Goal: Information Seeking & Learning: Learn about a topic

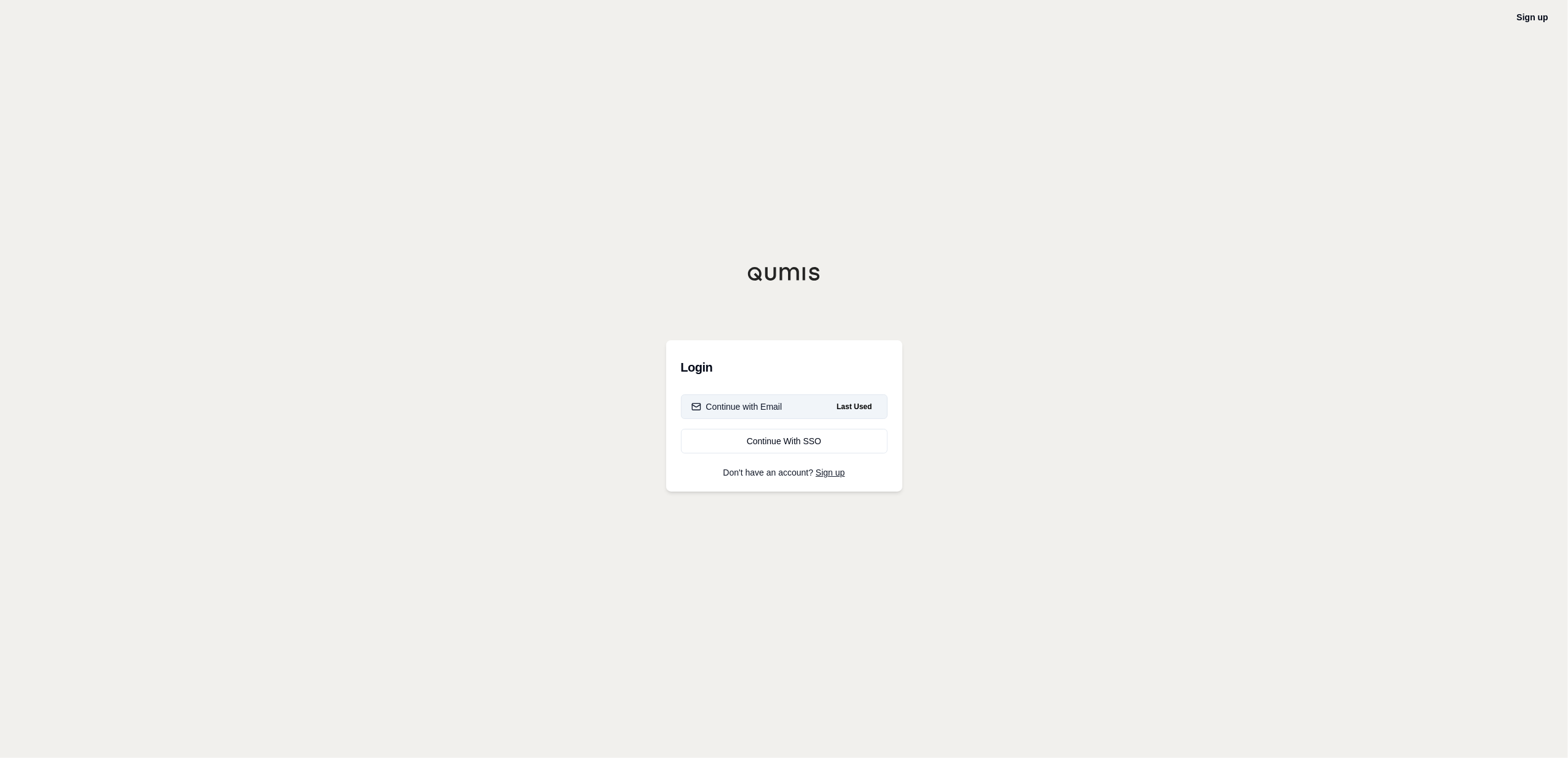
click at [768, 410] on div "Continue with Email" at bounding box center [737, 406] width 91 height 12
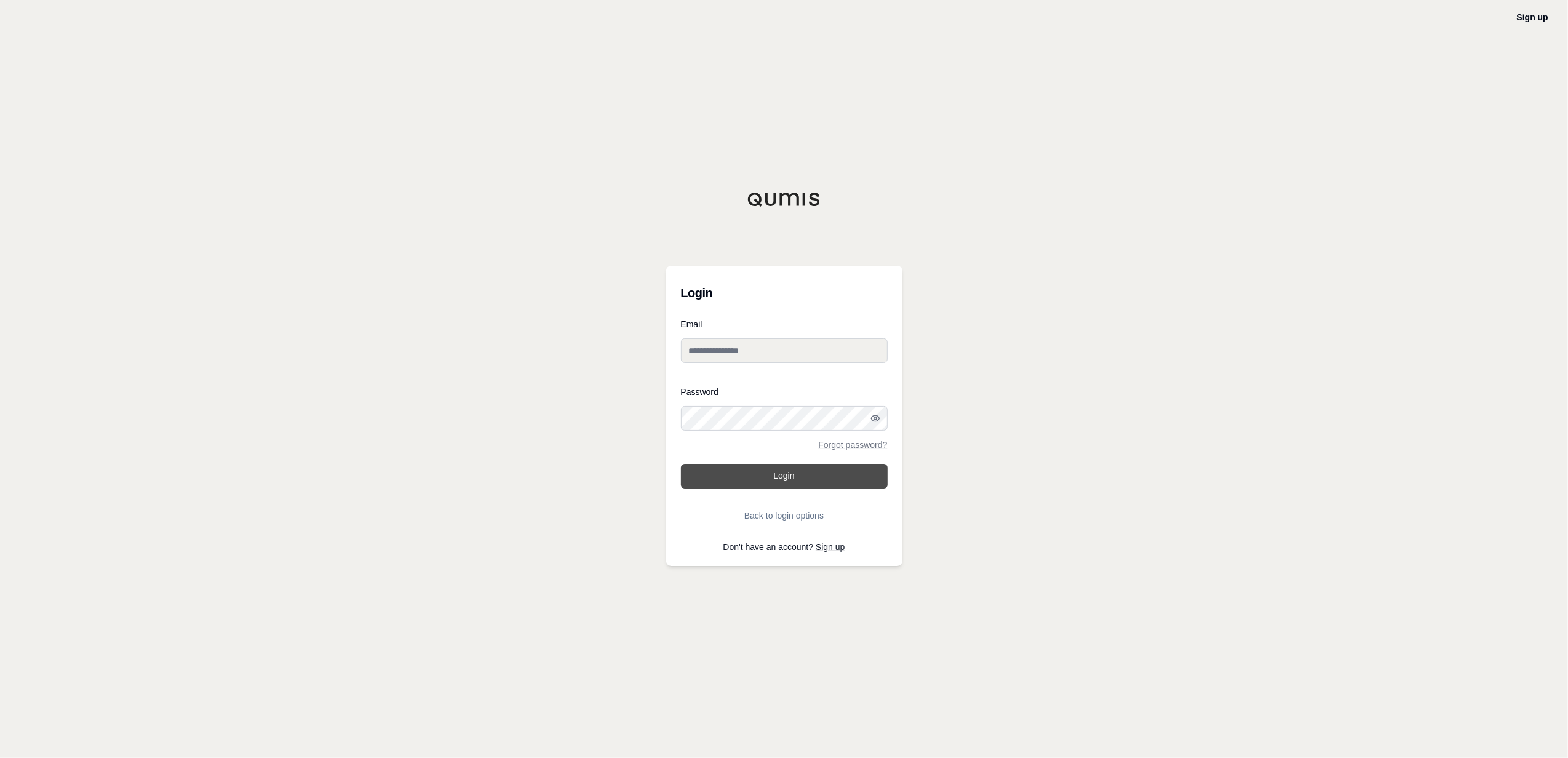
type input "**********"
click at [766, 484] on button "Login" at bounding box center [785, 476] width 207 height 25
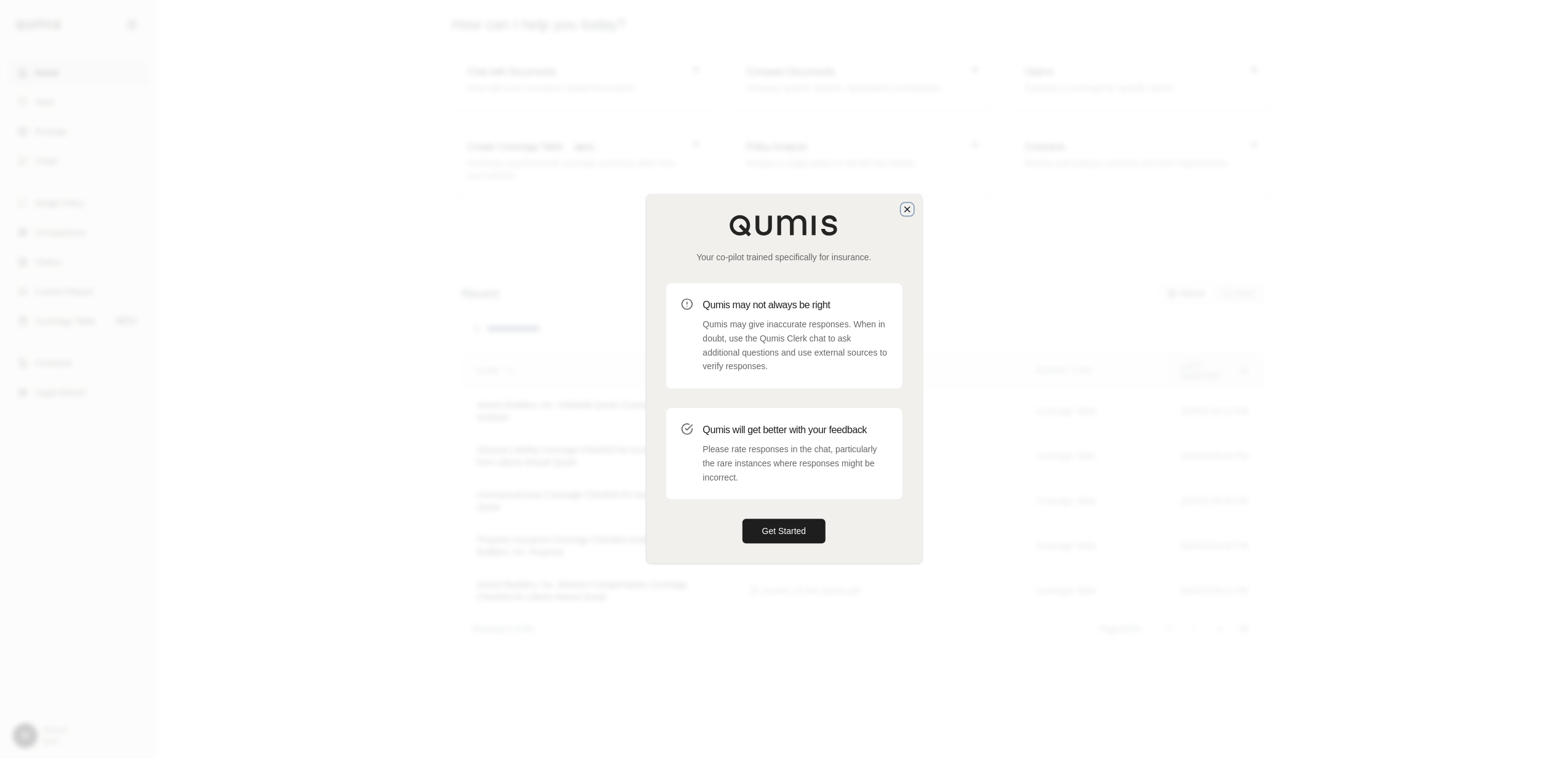
click at [906, 208] on icon "button" at bounding box center [907, 209] width 5 height 5
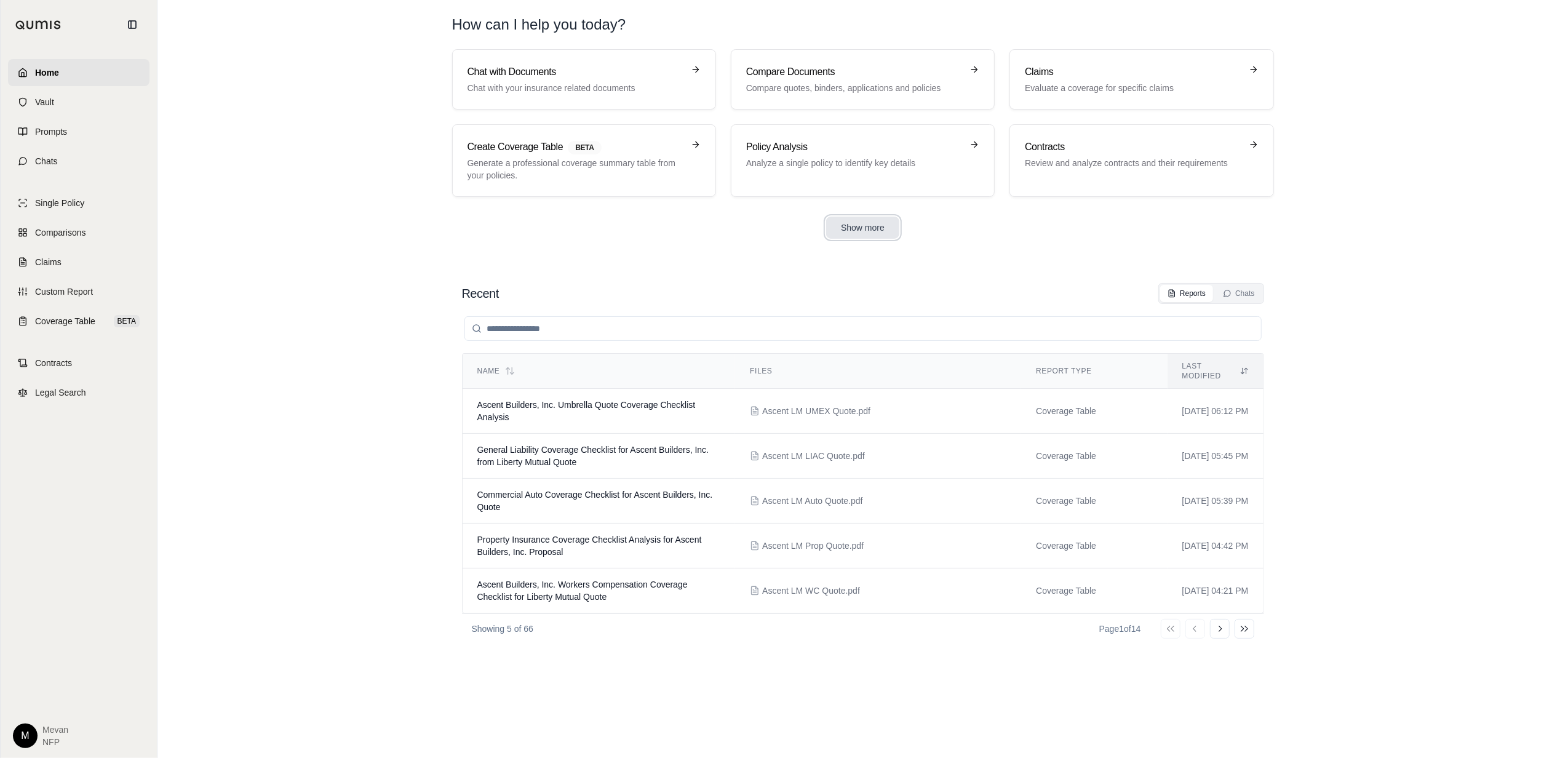
click at [855, 220] on button "Show more" at bounding box center [863, 227] width 73 height 22
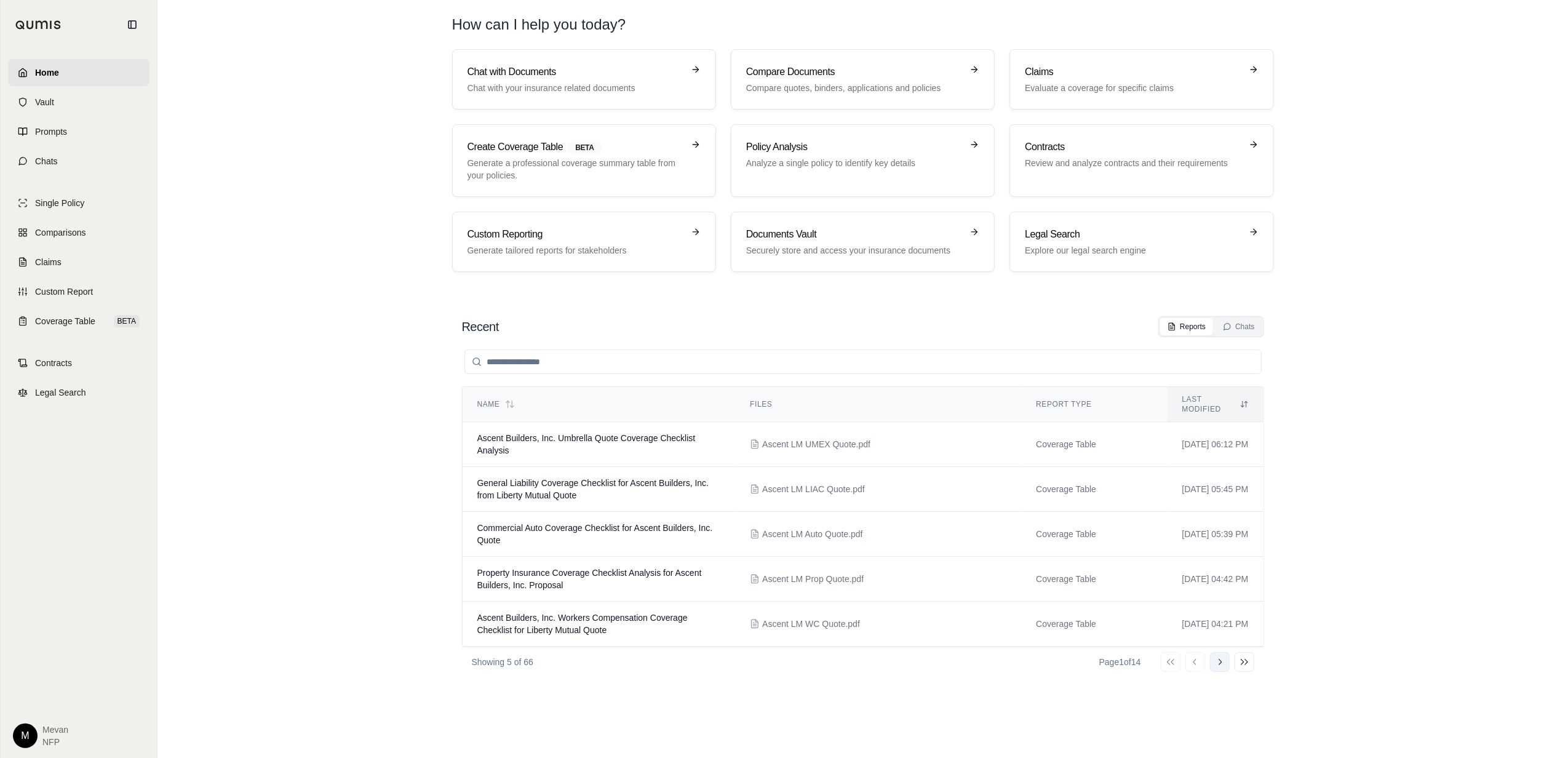
click at [1211, 652] on button "Go to next page" at bounding box center [1219, 661] width 19 height 19
click at [1228, 672] on button "Go to next page" at bounding box center [1219, 661] width 19 height 19
click at [1220, 661] on icon at bounding box center [1219, 664] width 3 height 6
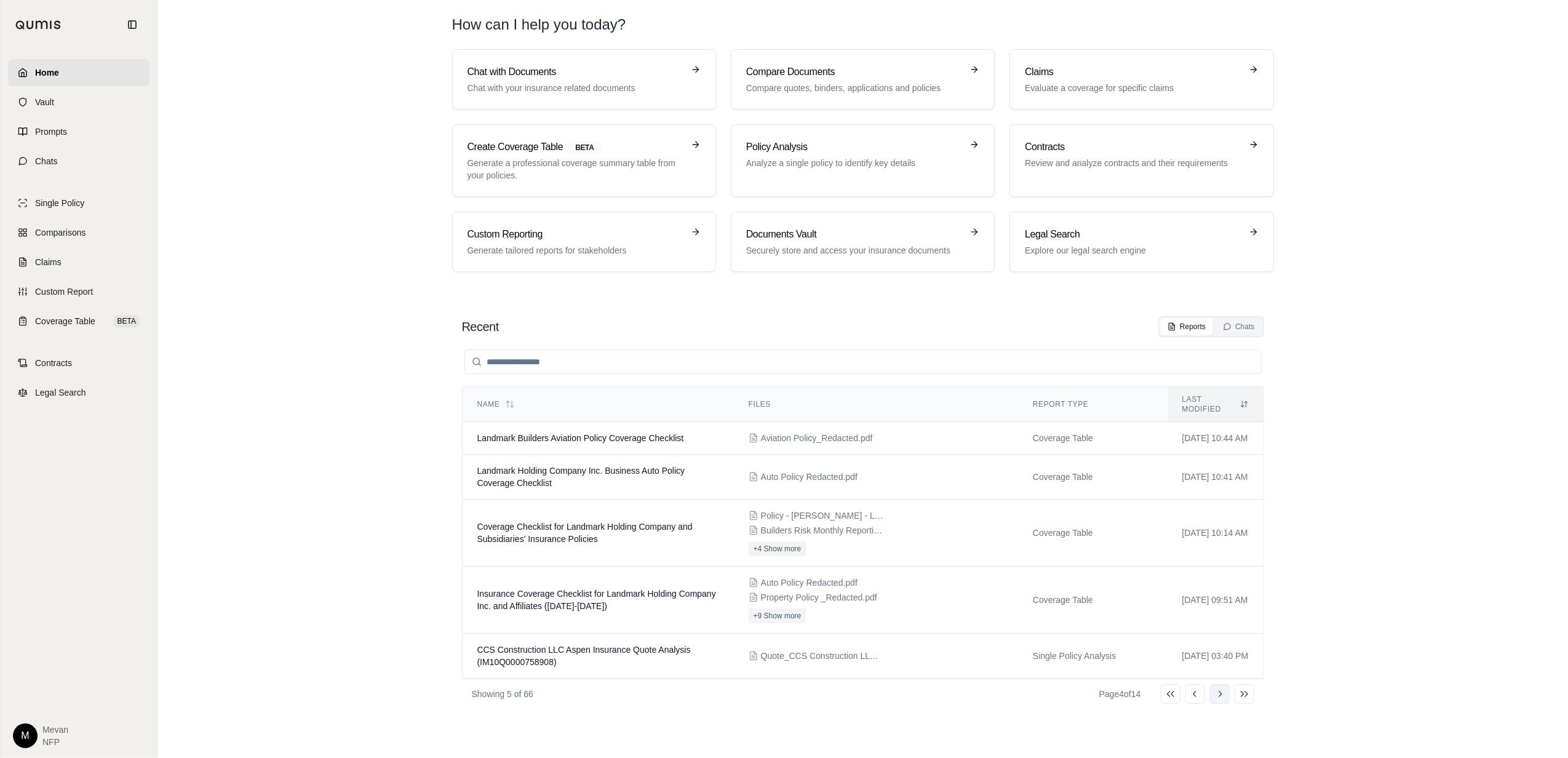
click at [1220, 658] on td "[DATE] 03:40 PM" at bounding box center [1216, 655] width 96 height 45
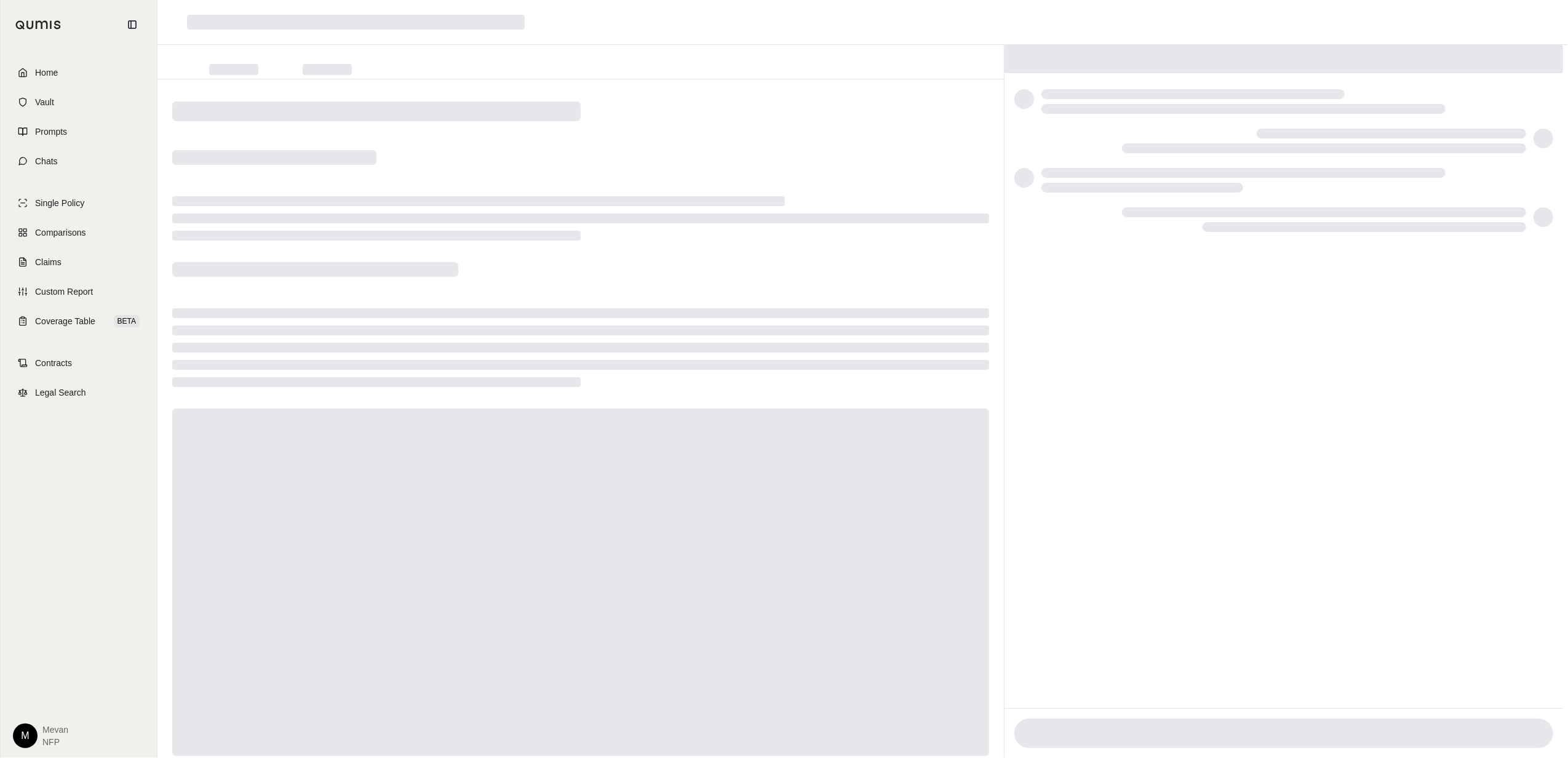
click at [44, 86] on div "Home Vault Prompts Chats" at bounding box center [79, 116] width 141 height 116
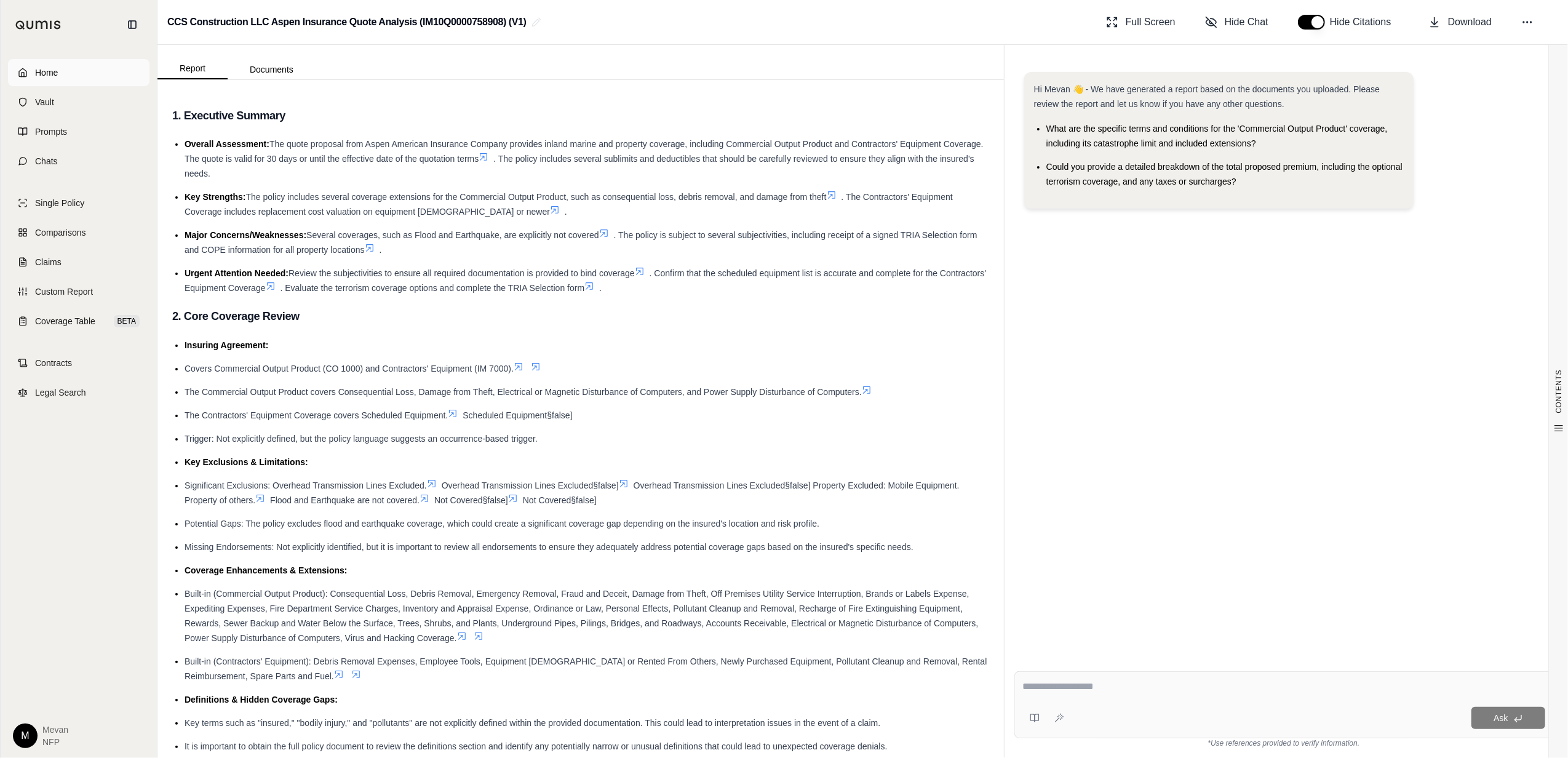
click at [44, 72] on span "Home" at bounding box center [46, 72] width 23 height 12
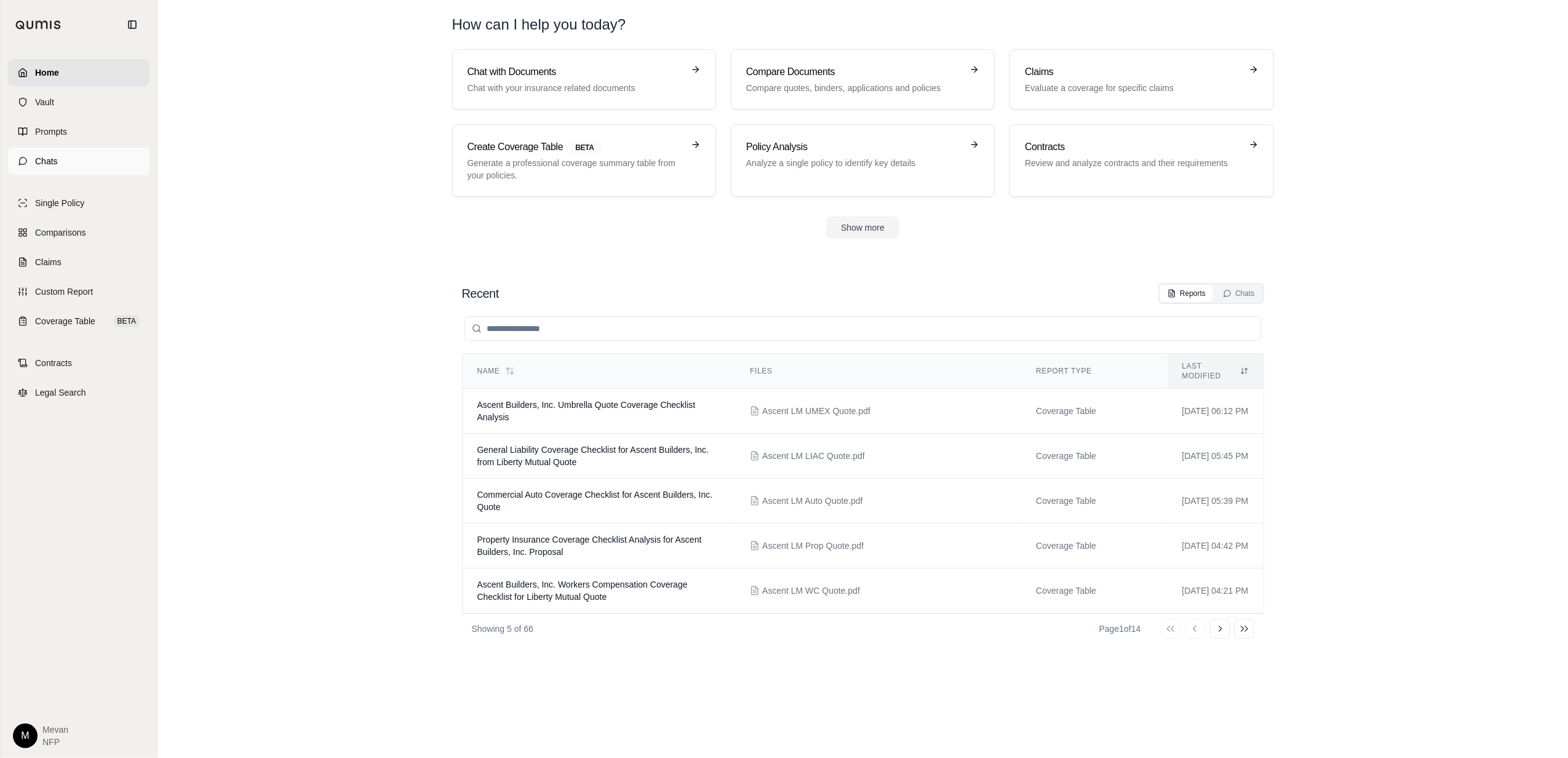
click at [47, 170] on link "Chats" at bounding box center [79, 161] width 141 height 27
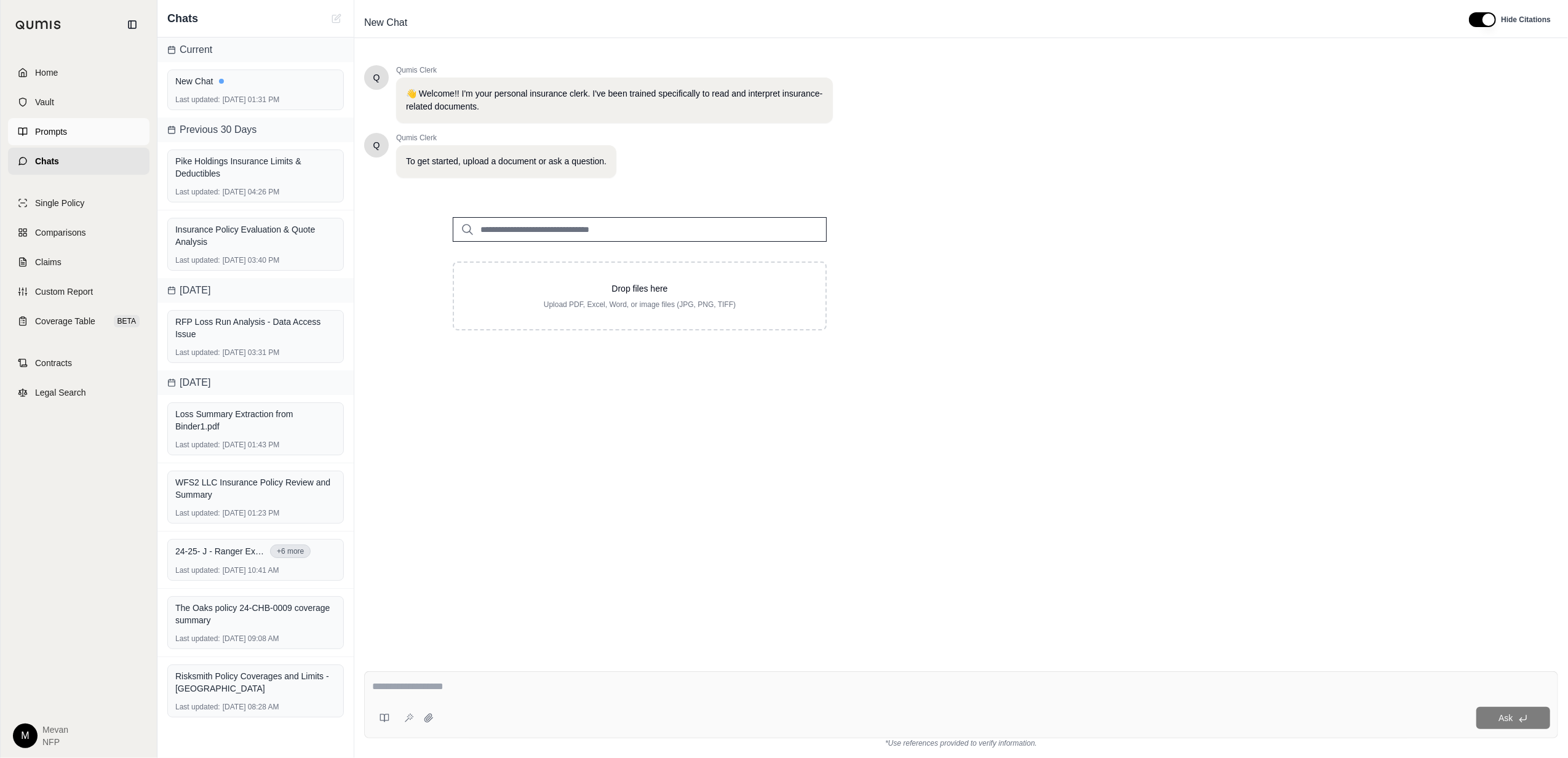
click at [41, 126] on span "Prompts" at bounding box center [51, 131] width 32 height 12
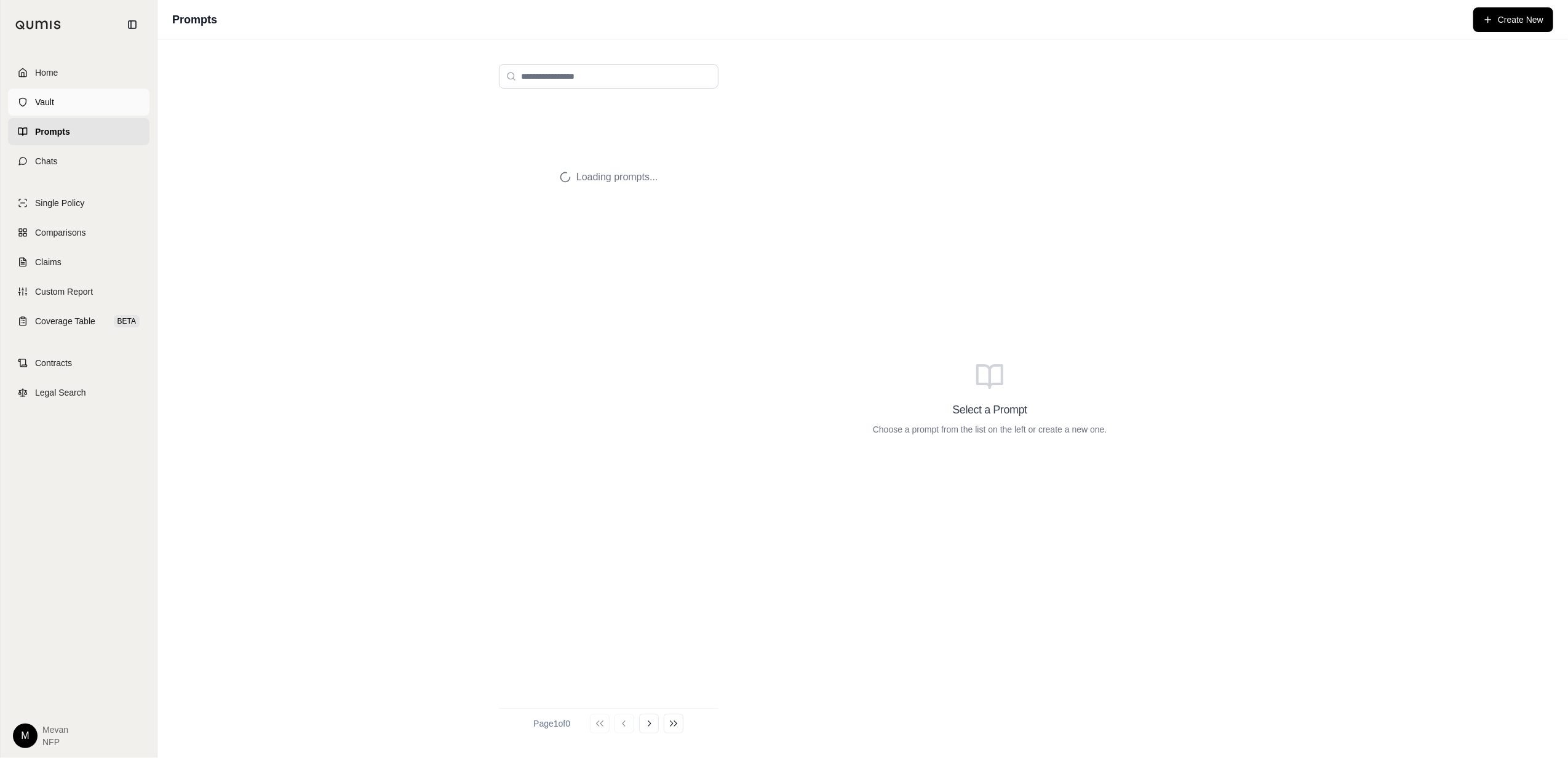
click at [80, 101] on link "Vault" at bounding box center [79, 102] width 141 height 27
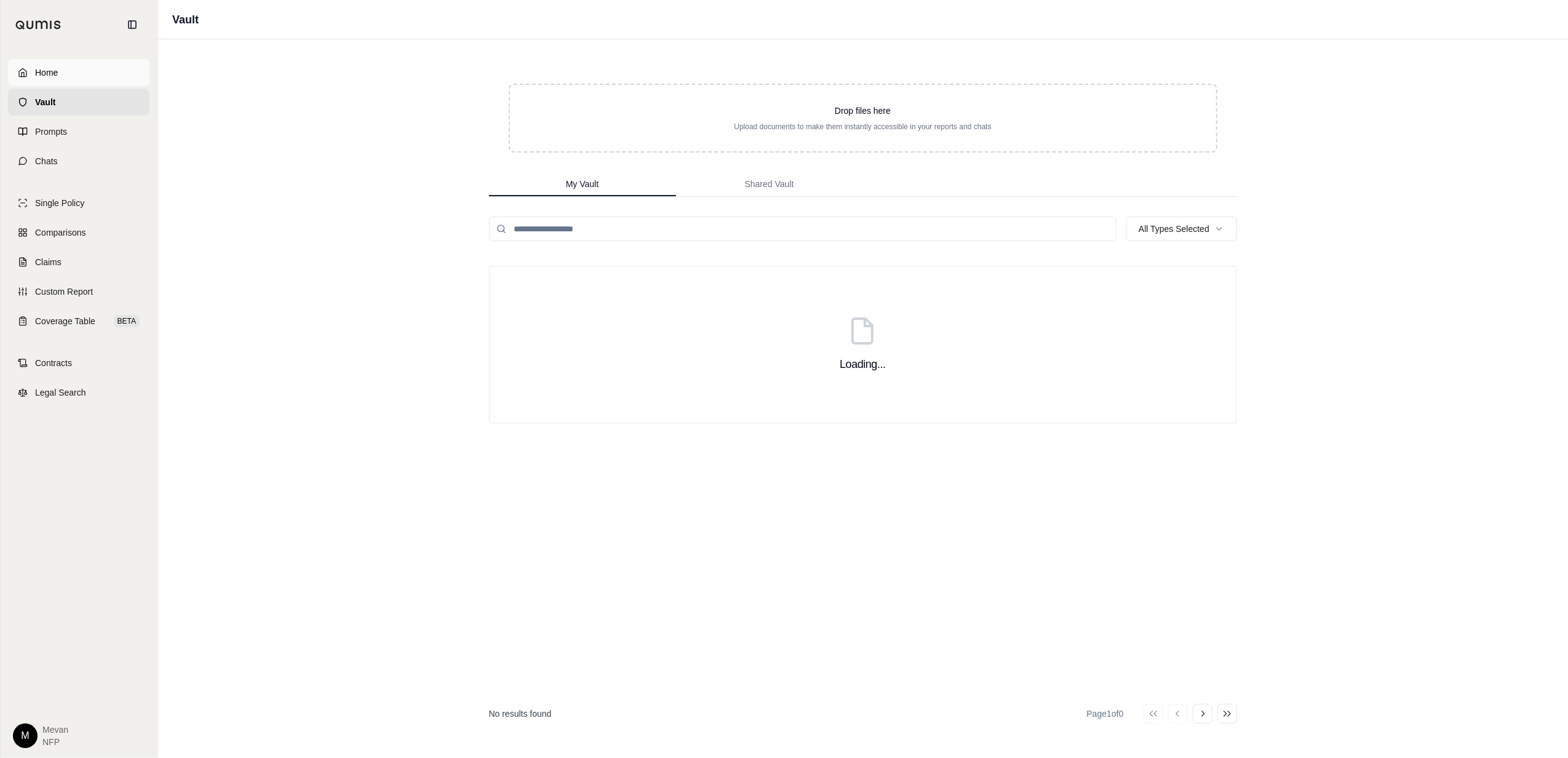
click at [87, 71] on link "Home" at bounding box center [79, 72] width 141 height 27
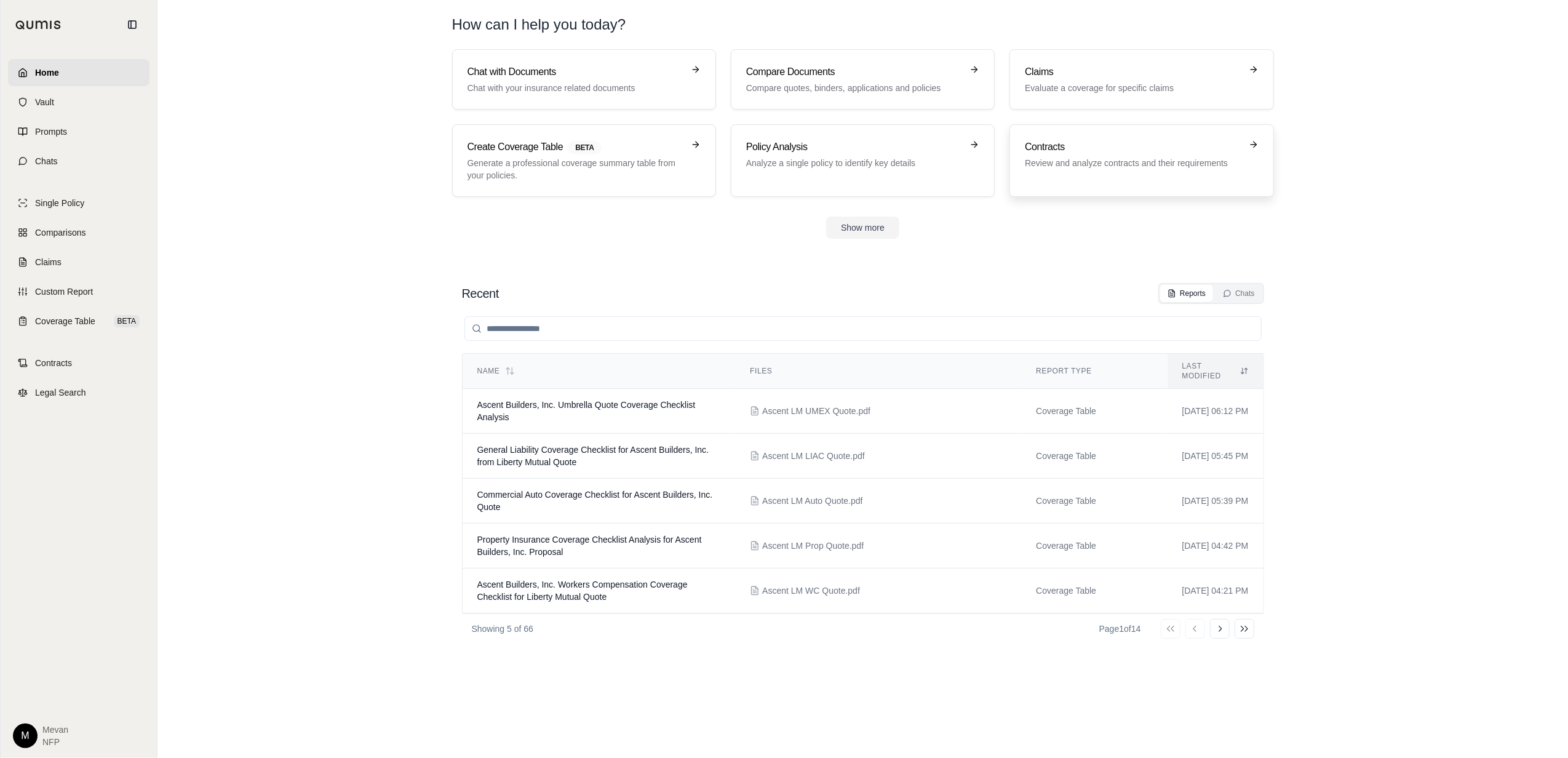
click at [1189, 161] on p "Review and analyze contracts and their requirements" at bounding box center [1133, 163] width 216 height 12
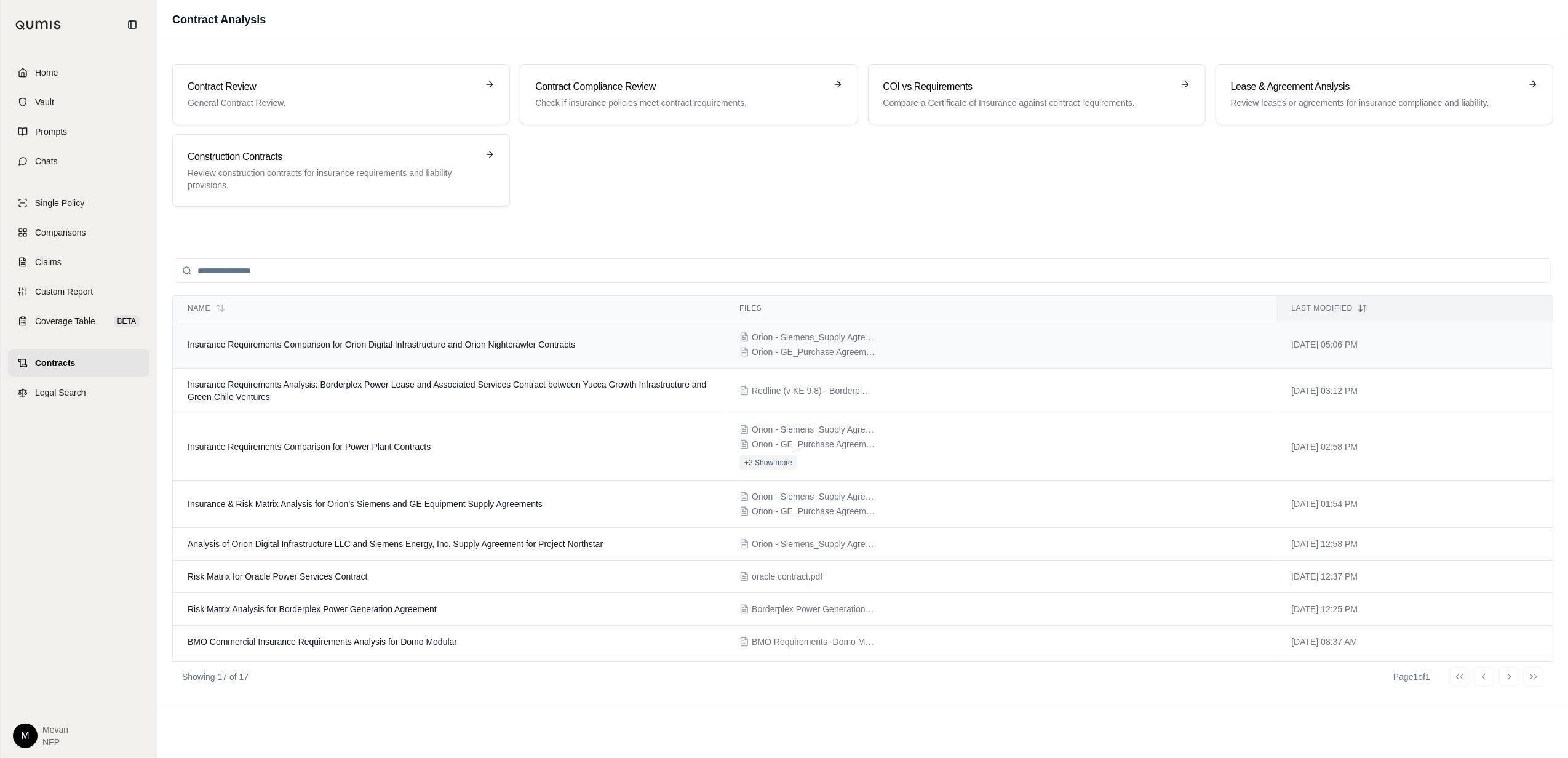
click at [465, 343] on span "Insurance Requirements Comparison for Orion Digital Infrastructure and Orion Ni…" at bounding box center [381, 344] width 387 height 10
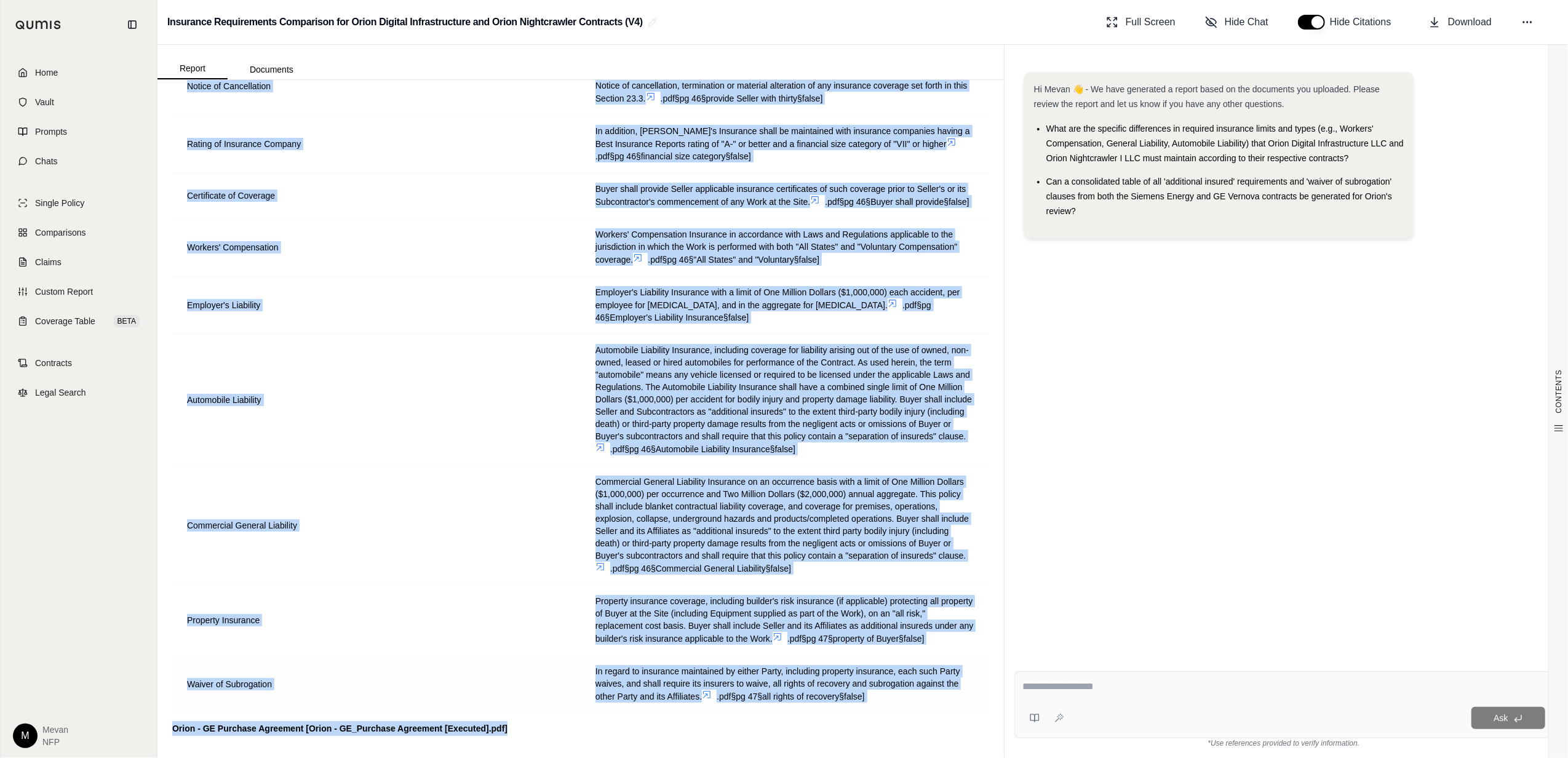
scroll to position [1019, 0]
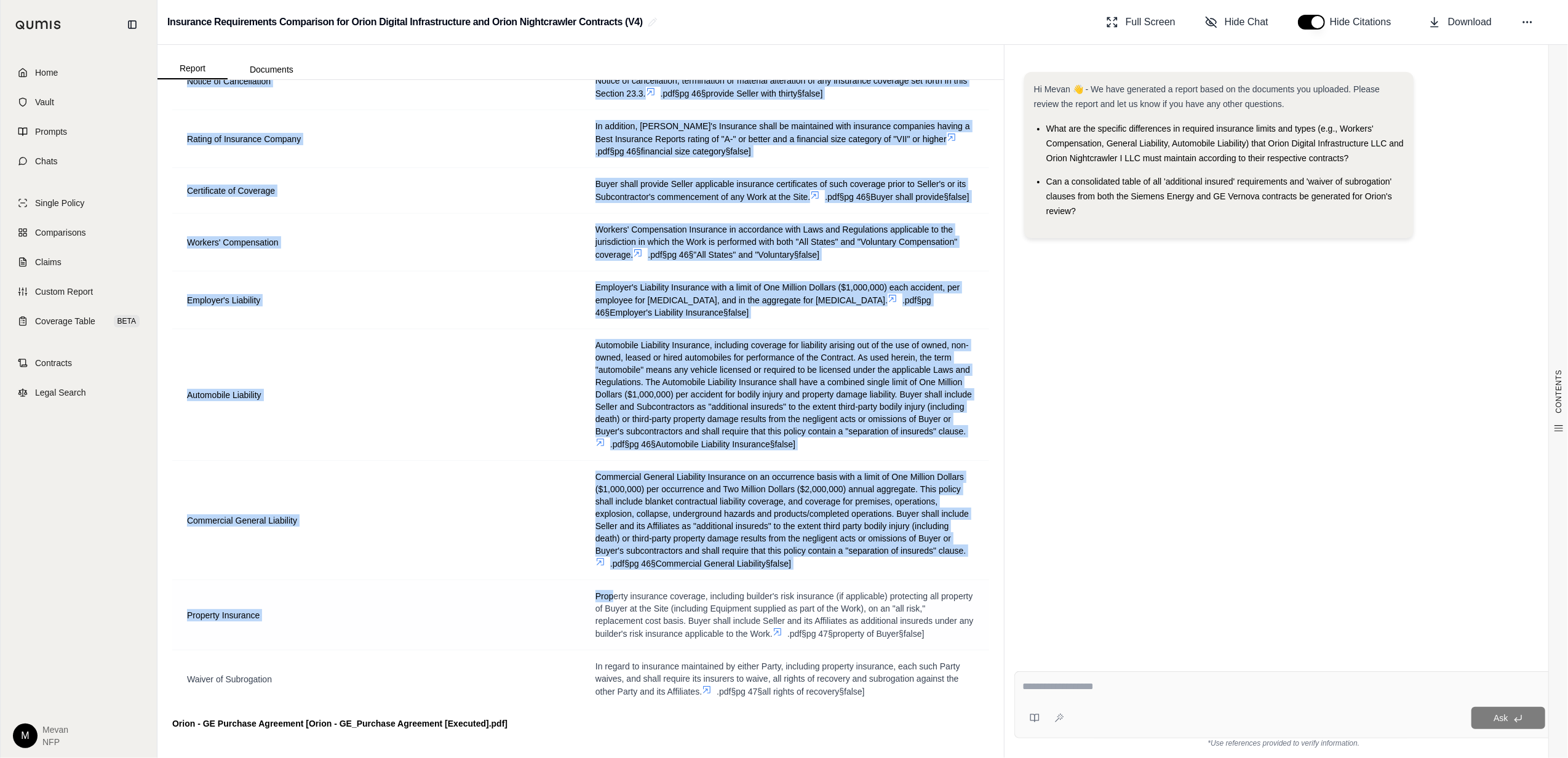
drag, startPoint x: 189, startPoint y: 136, endPoint x: 606, endPoint y: 604, distance: 626.8
click at [606, 604] on tbody "Seller's Insurance Coverage .pdf§pg 45§Seller shall maintain§false] Time Frame …" at bounding box center [581, 2] width 817 height 1412
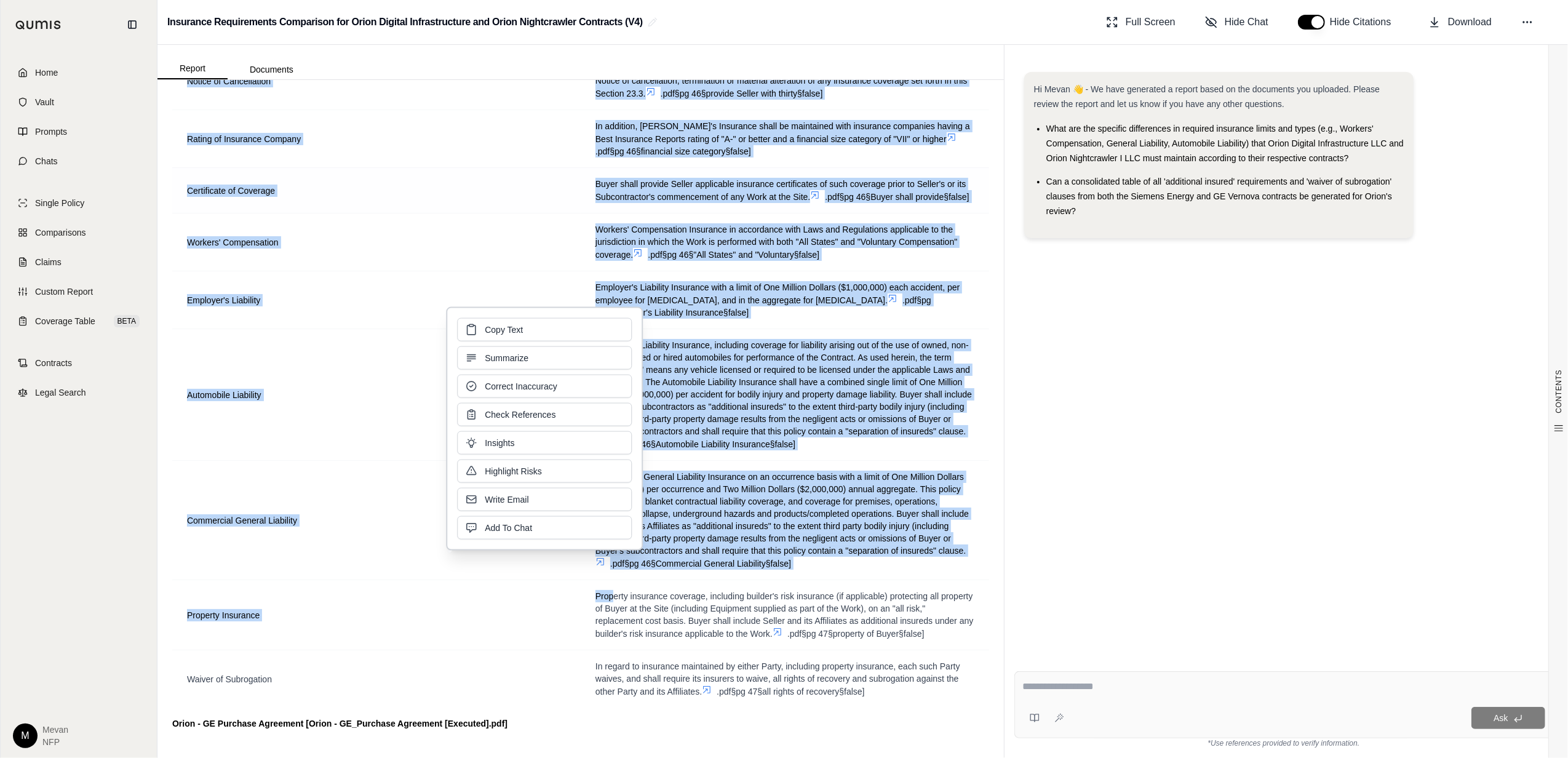
scroll to position [821, 0]
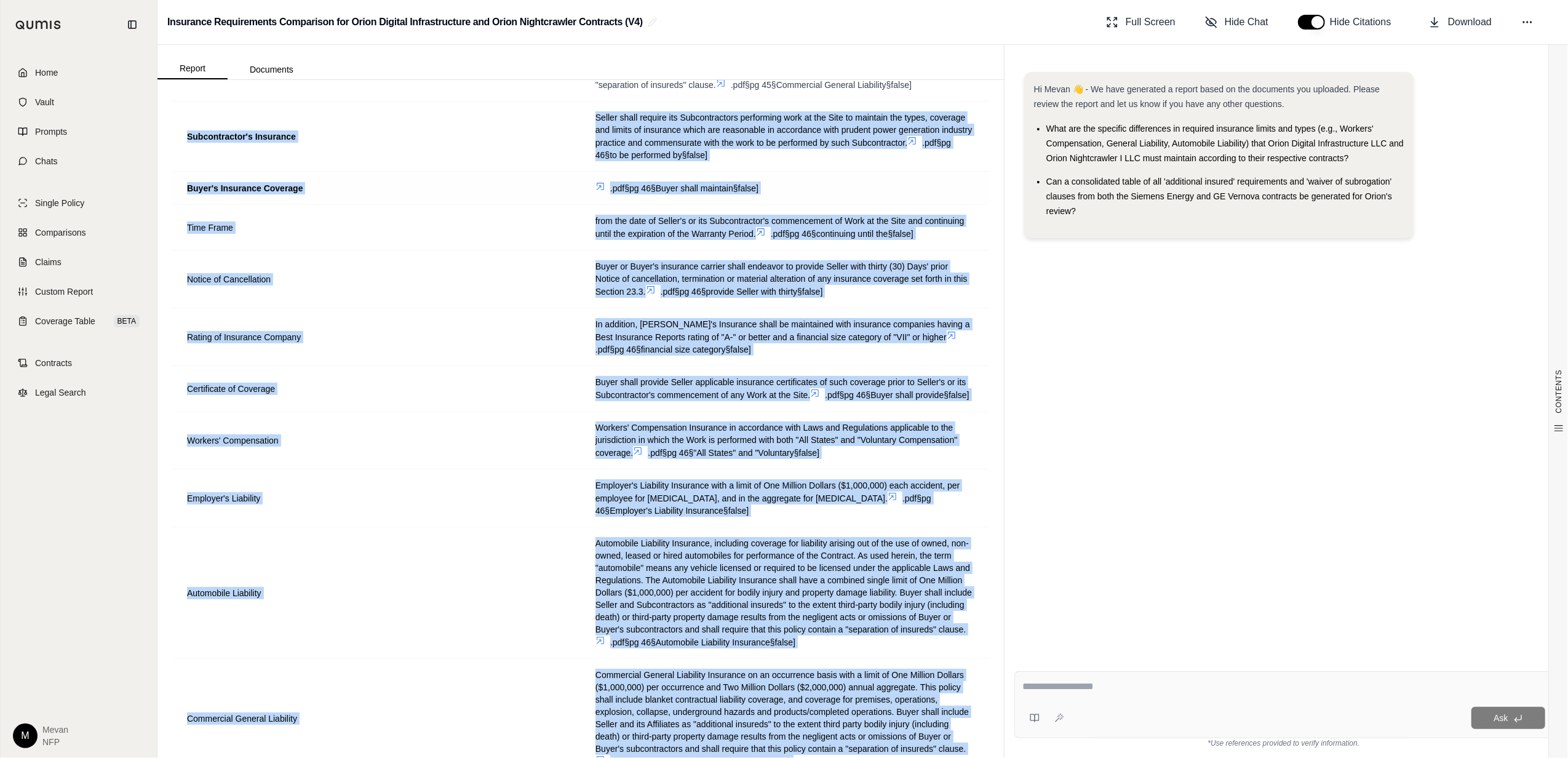
click at [180, 192] on td "Buyer's Insurance Coverage" at bounding box center [376, 189] width 409 height 33
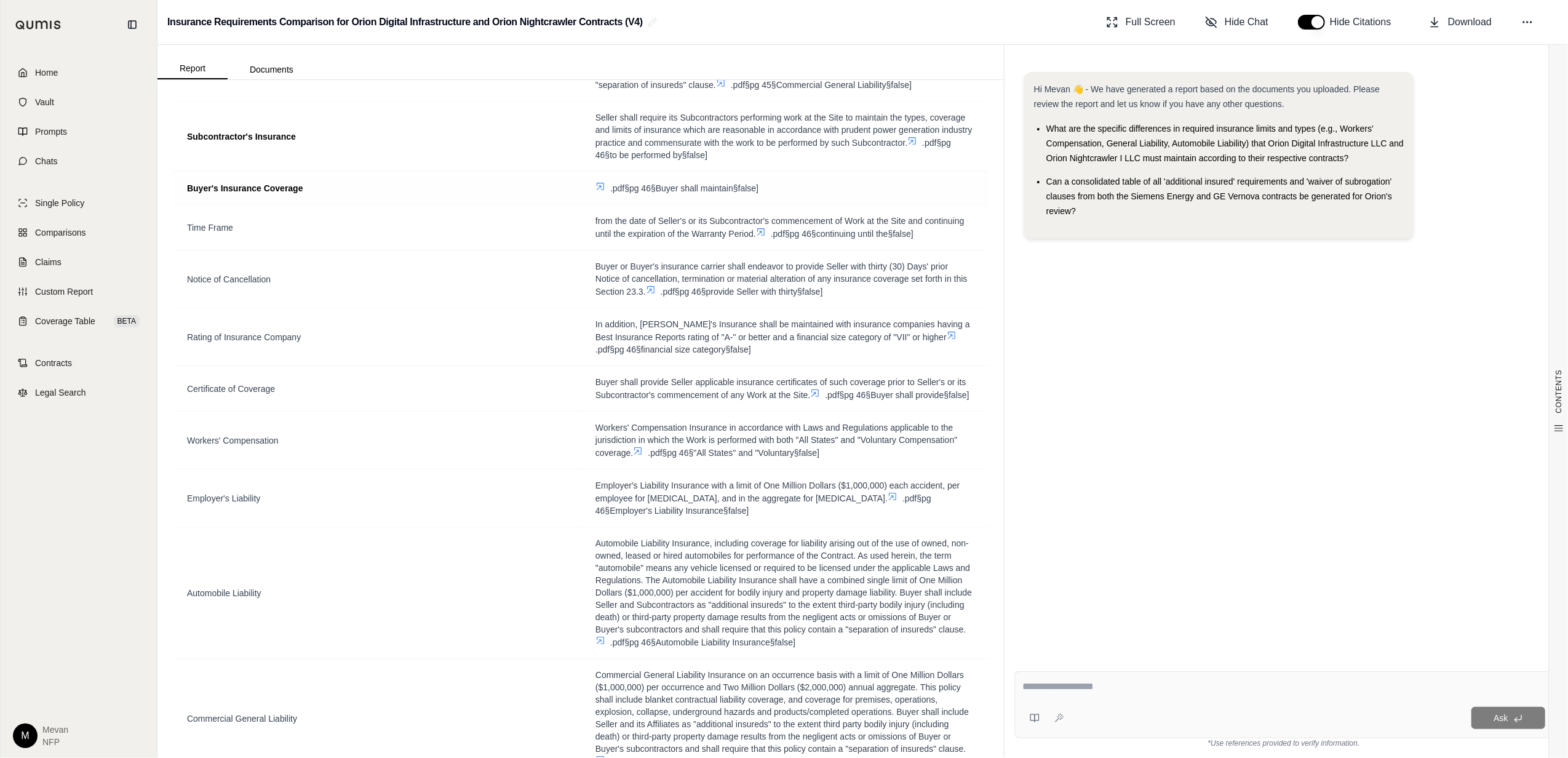
click at [308, 176] on td "Buyer's Insurance Coverage" at bounding box center [376, 189] width 409 height 33
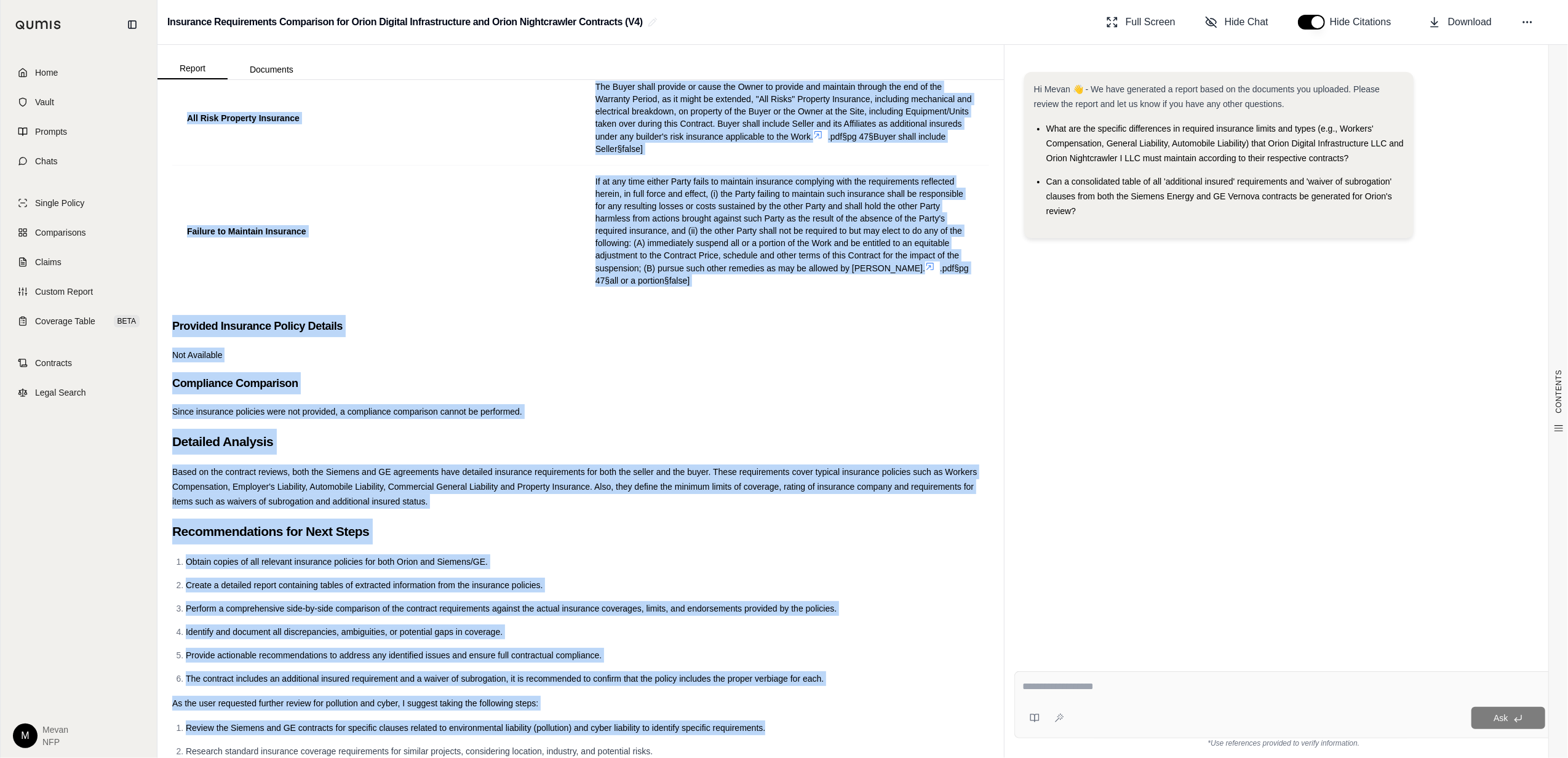
scroll to position [2058, 0]
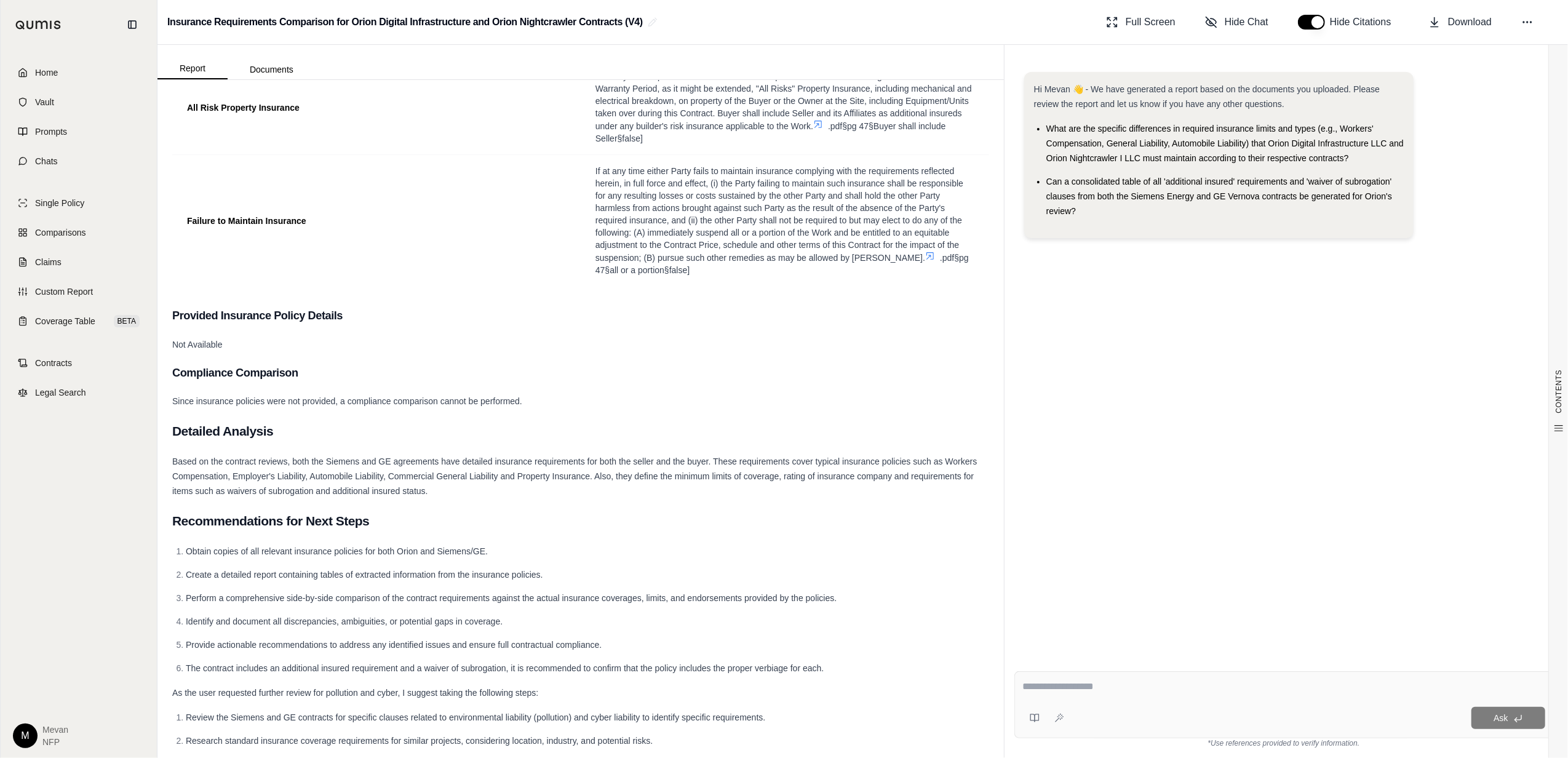
drag, startPoint x: 190, startPoint y: 190, endPoint x: 888, endPoint y: 317, distance: 709.5
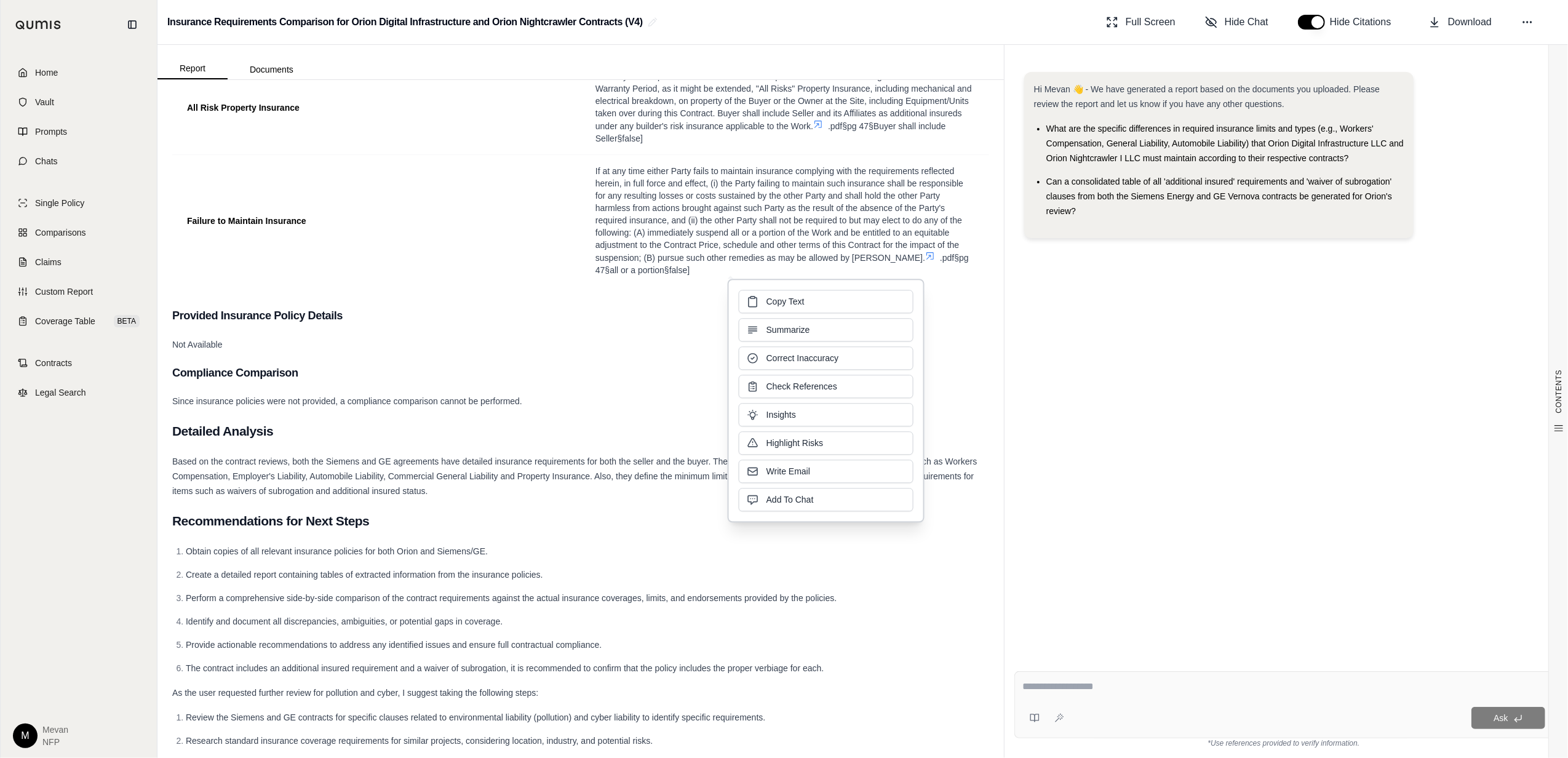
copy div "Lorem'i Dolorsita Consecte .adi§el 94§Seddo eiusm temporin§utlab] Etdo Magna al…"
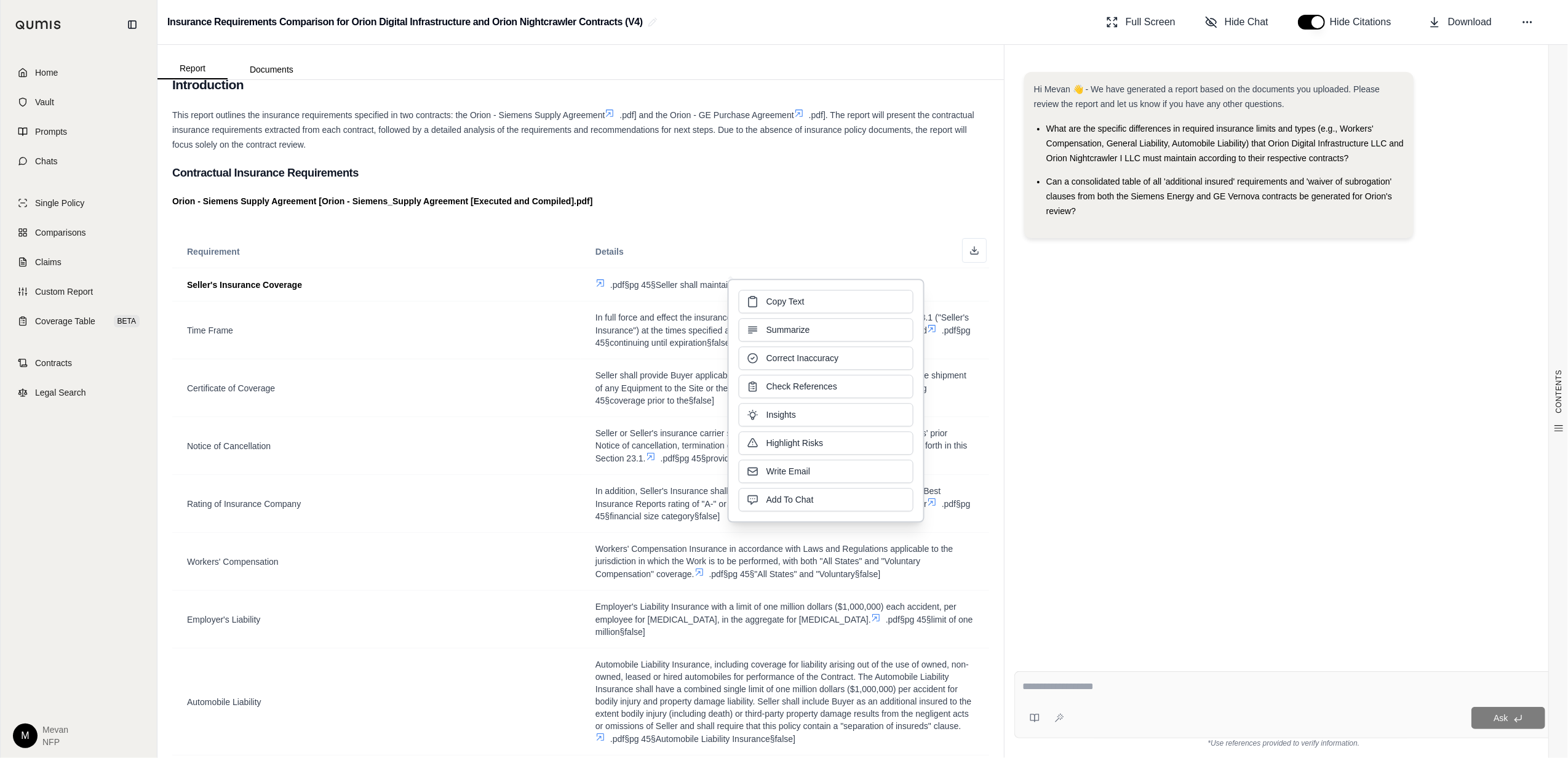
scroll to position [45, 0]
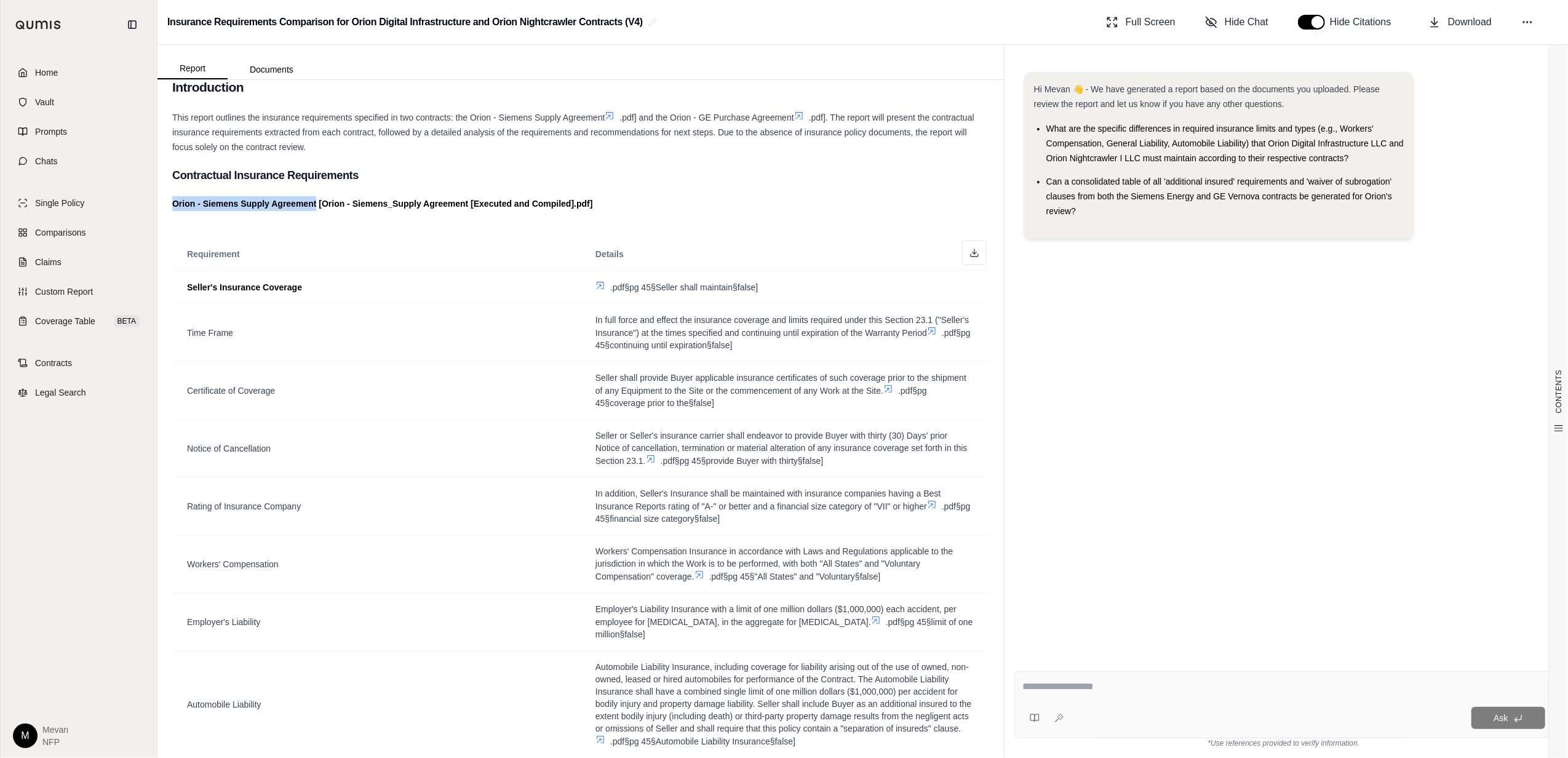
drag, startPoint x: 174, startPoint y: 207, endPoint x: 317, endPoint y: 207, distance: 143.0
click at [317, 207] on strong "Orion - Siemens Supply Agreement [Orion - Siemens_Supply Agreement [Executed an…" at bounding box center [382, 203] width 421 height 10
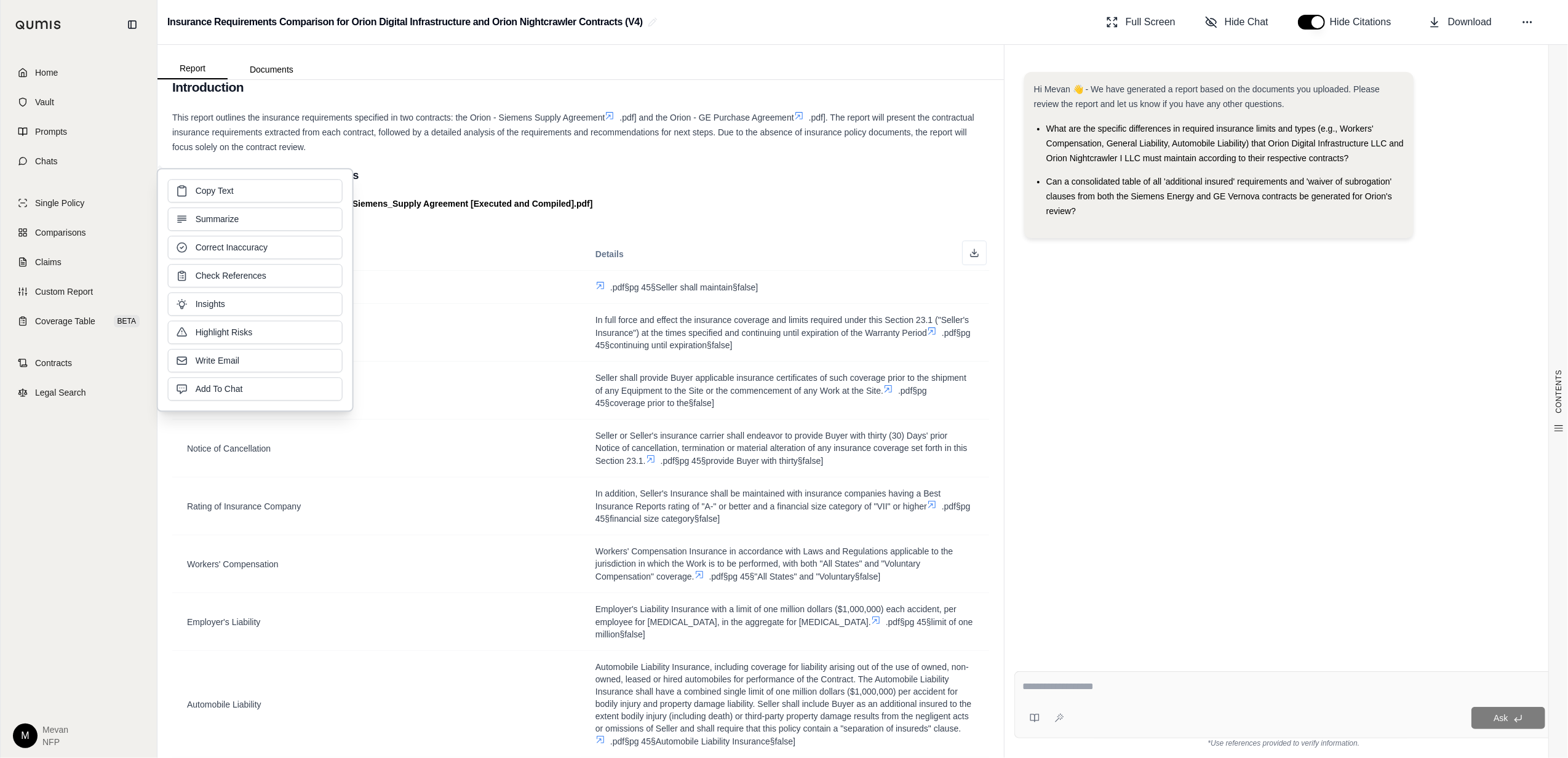
copy strong "Orion - Siemens Supply Agreement"
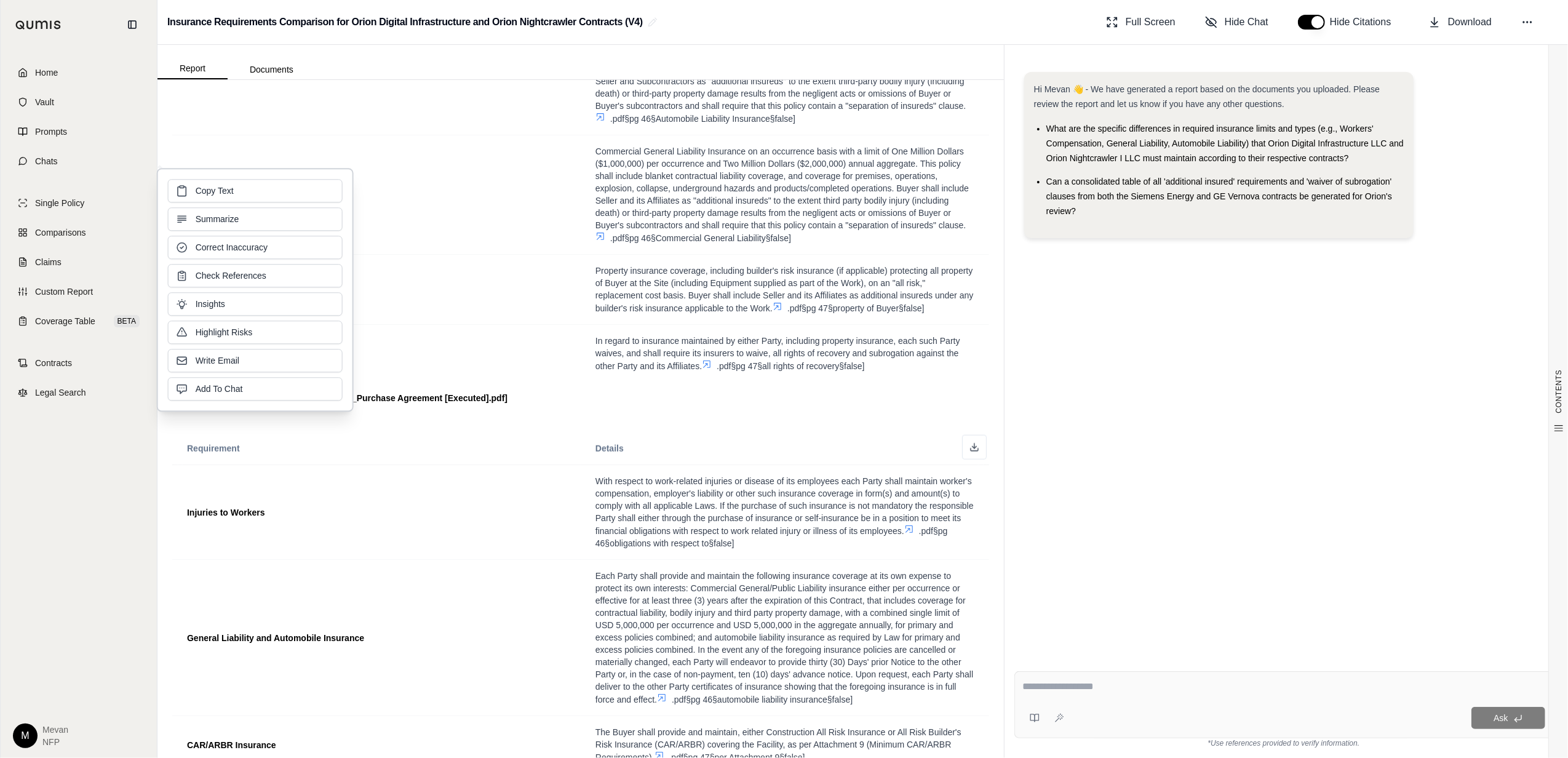
scroll to position [1343, 0]
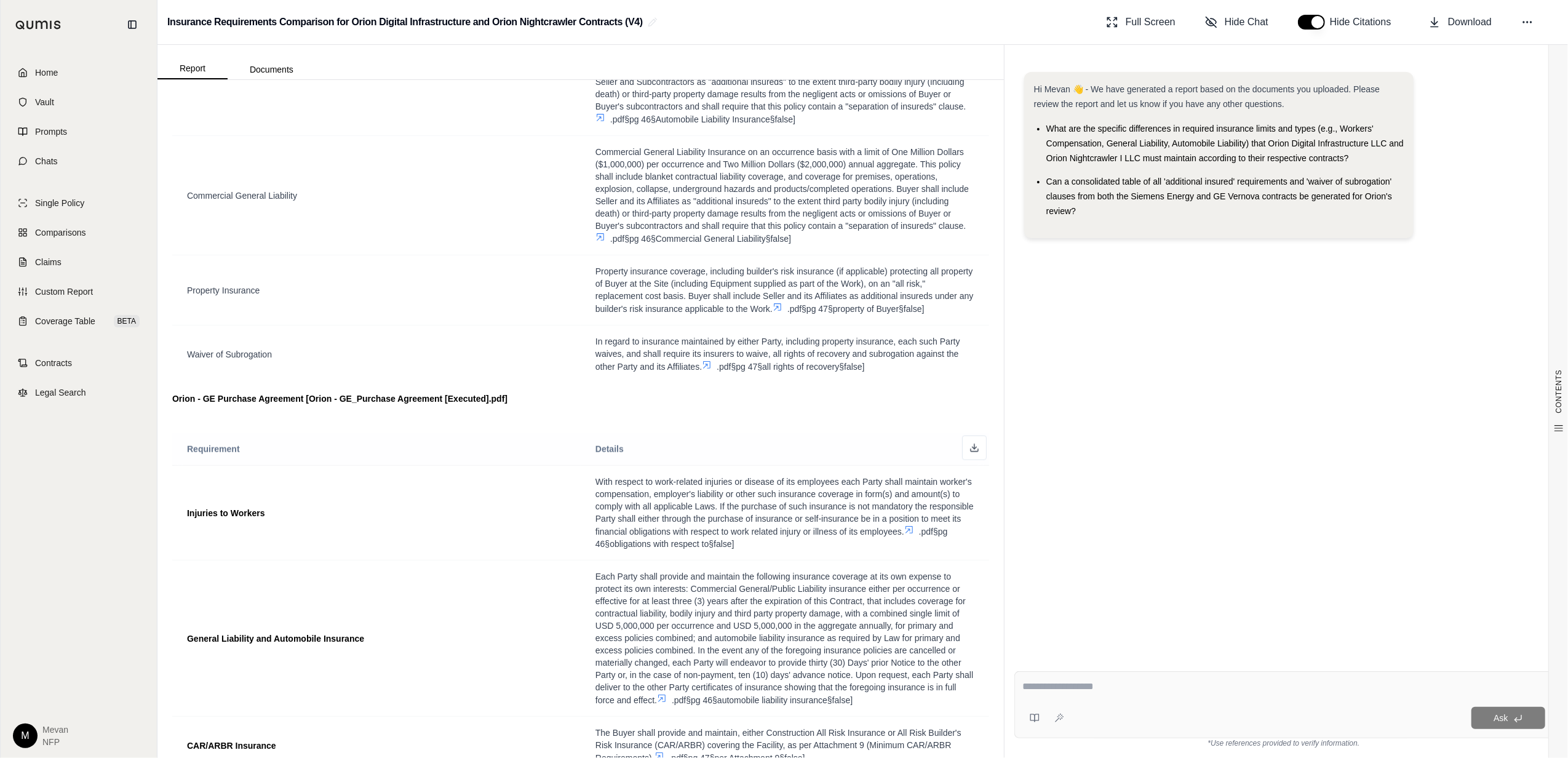
click at [520, 464] on th "Requirement" at bounding box center [376, 448] width 409 height 32
